Goal: Find specific page/section: Find specific page/section

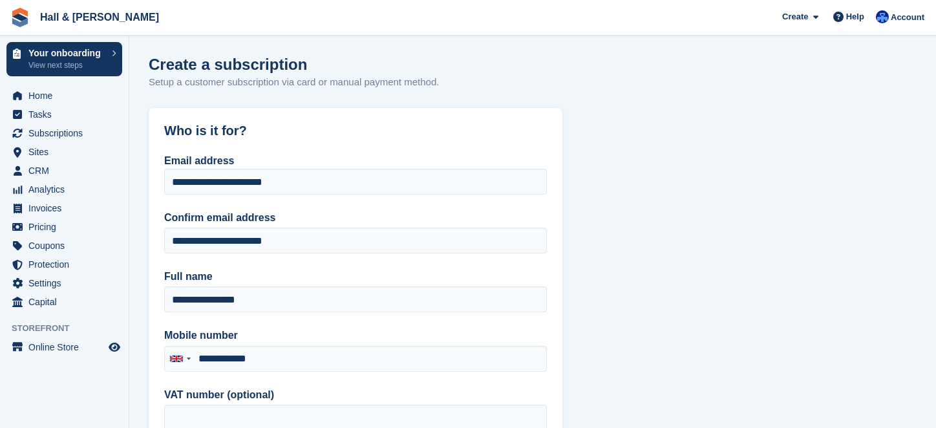
select select "*****"
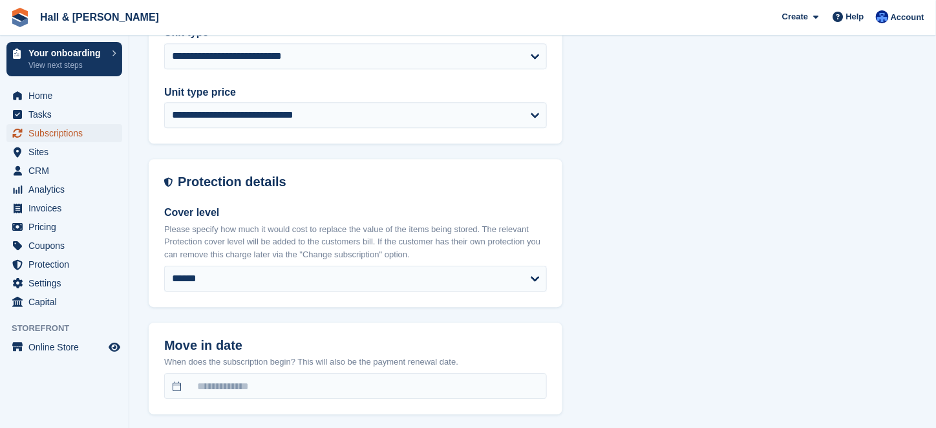
click at [43, 131] on span "Subscriptions" at bounding box center [67, 133] width 78 height 18
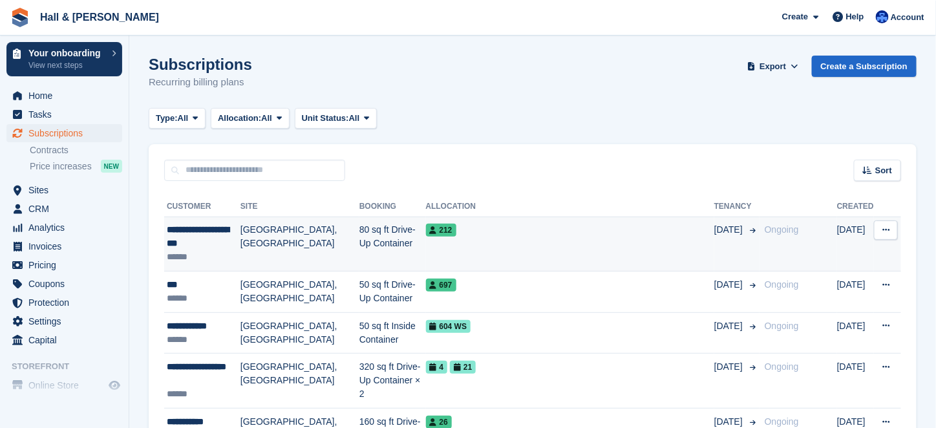
click at [288, 233] on td "[GEOGRAPHIC_DATA], [GEOGRAPHIC_DATA]" at bounding box center [299, 243] width 119 height 55
